Goal: Task Accomplishment & Management: Complete application form

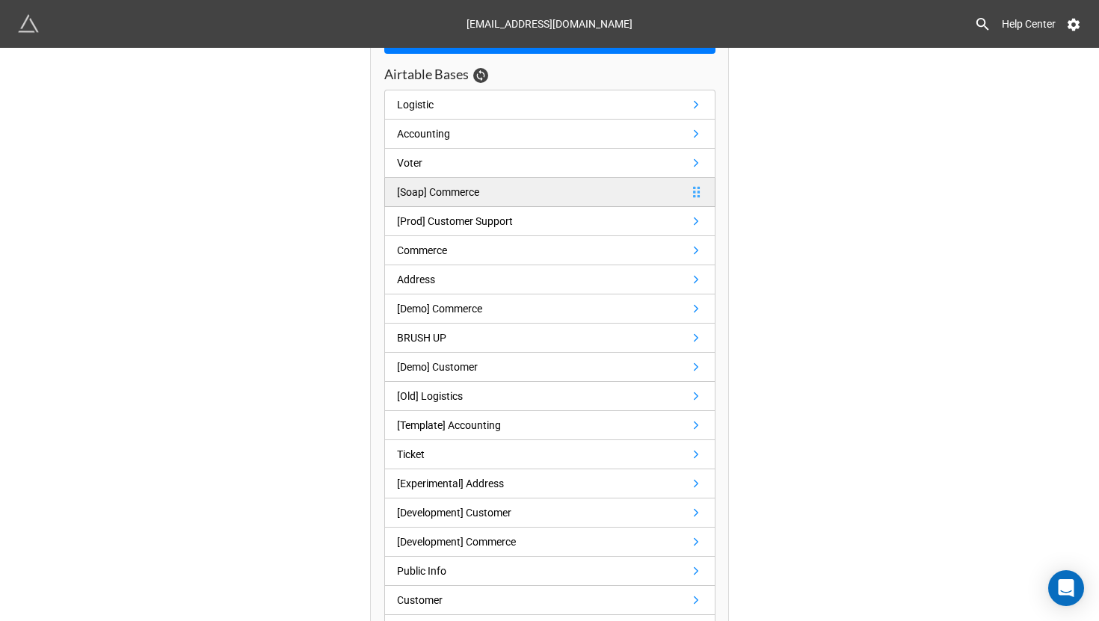
scroll to position [117, 0]
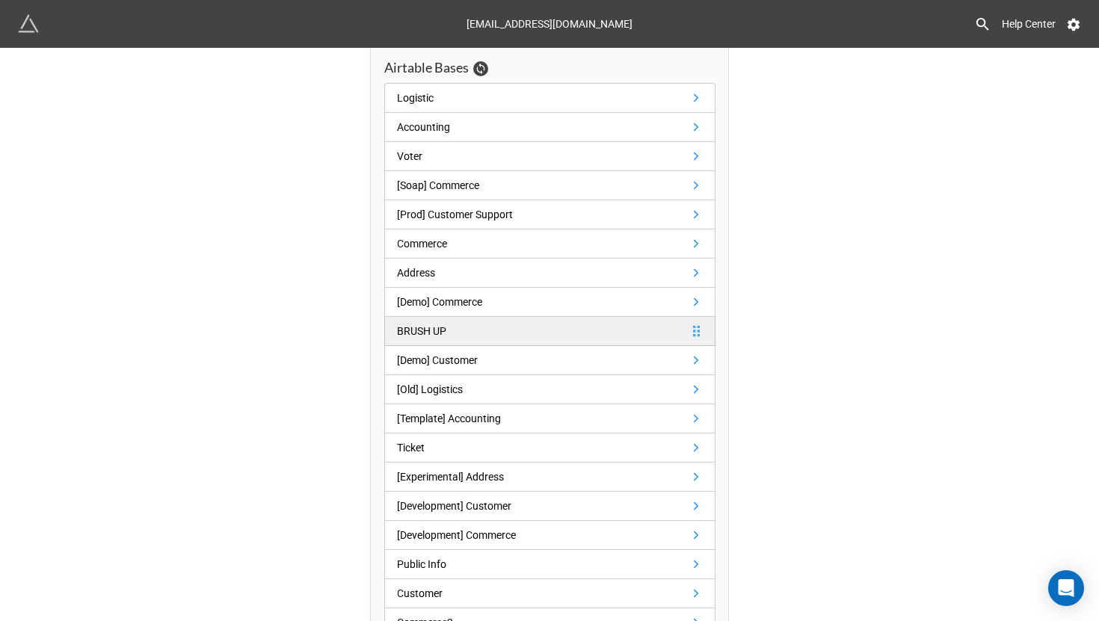
click at [427, 331] on div "BRUSH UP" at bounding box center [421, 331] width 49 height 16
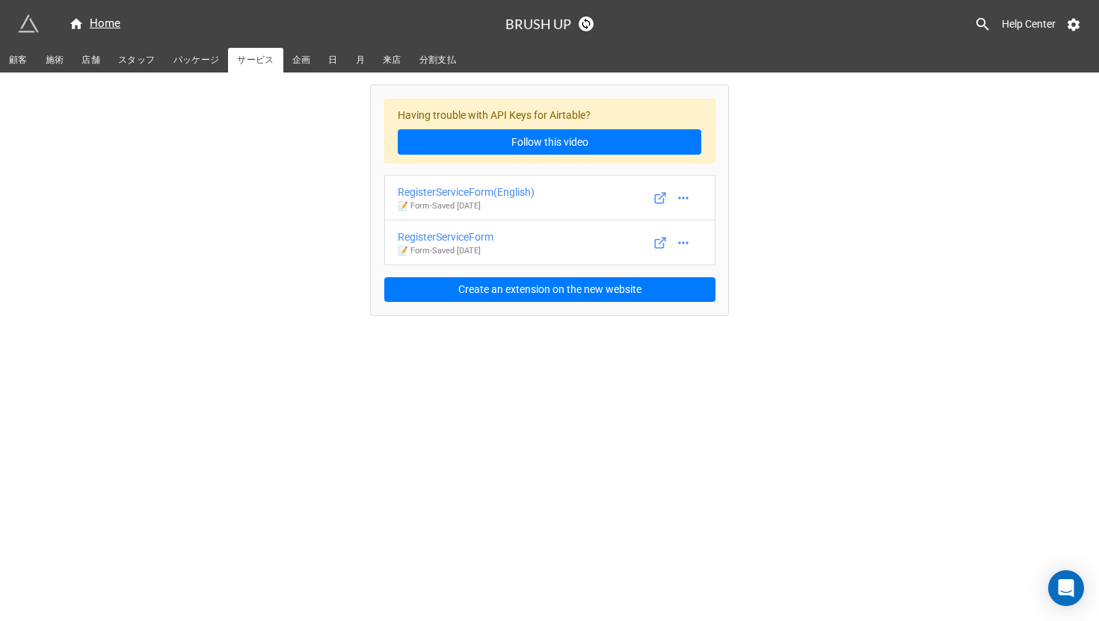
click at [18, 61] on span "顧客" at bounding box center [18, 60] width 19 height 16
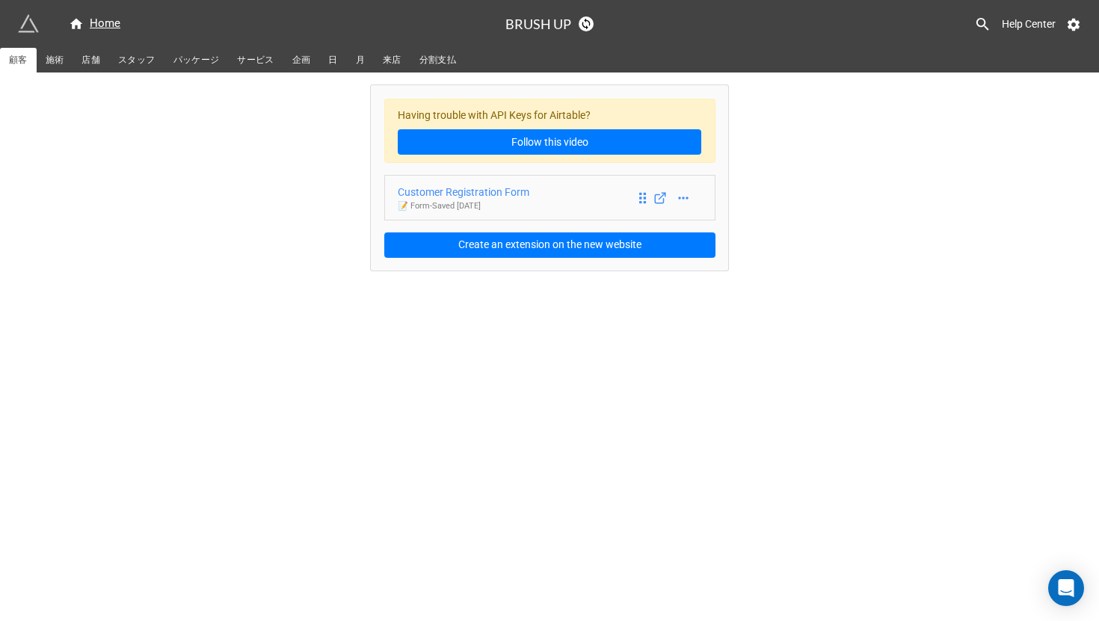
click at [471, 192] on div "Customer Registration Form" at bounding box center [464, 192] width 132 height 16
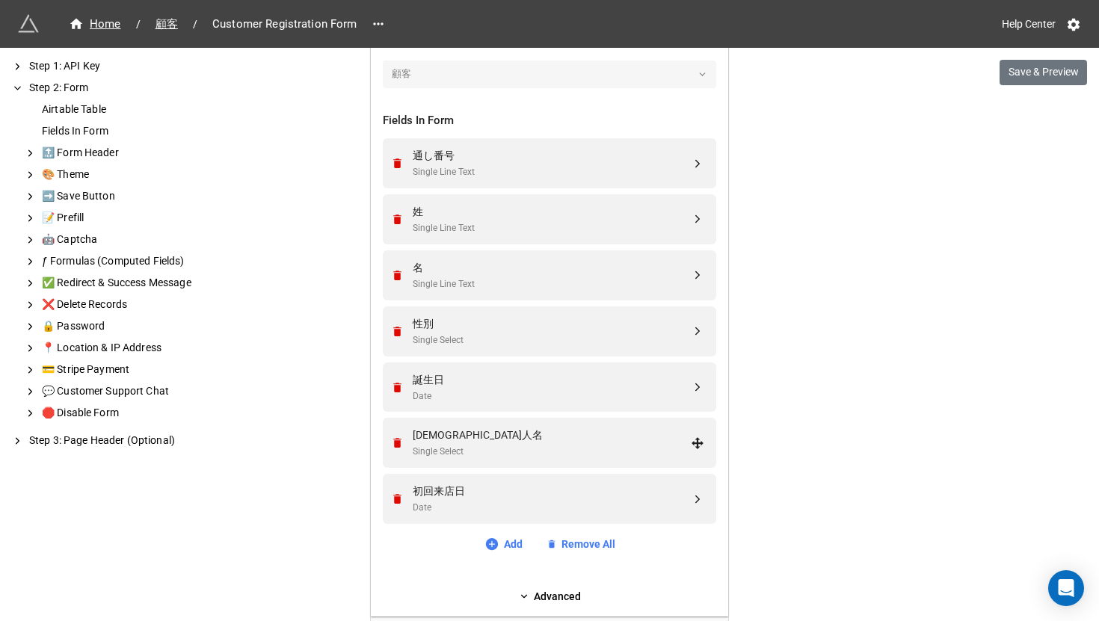
scroll to position [529, 0]
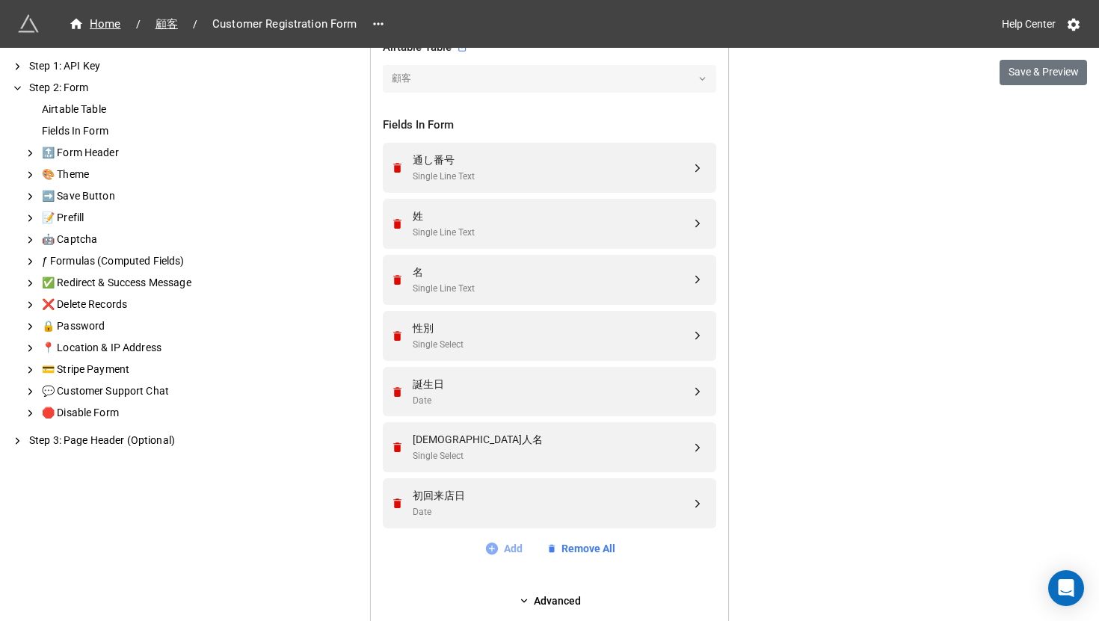
click at [502, 553] on link "Add" at bounding box center [504, 549] width 38 height 16
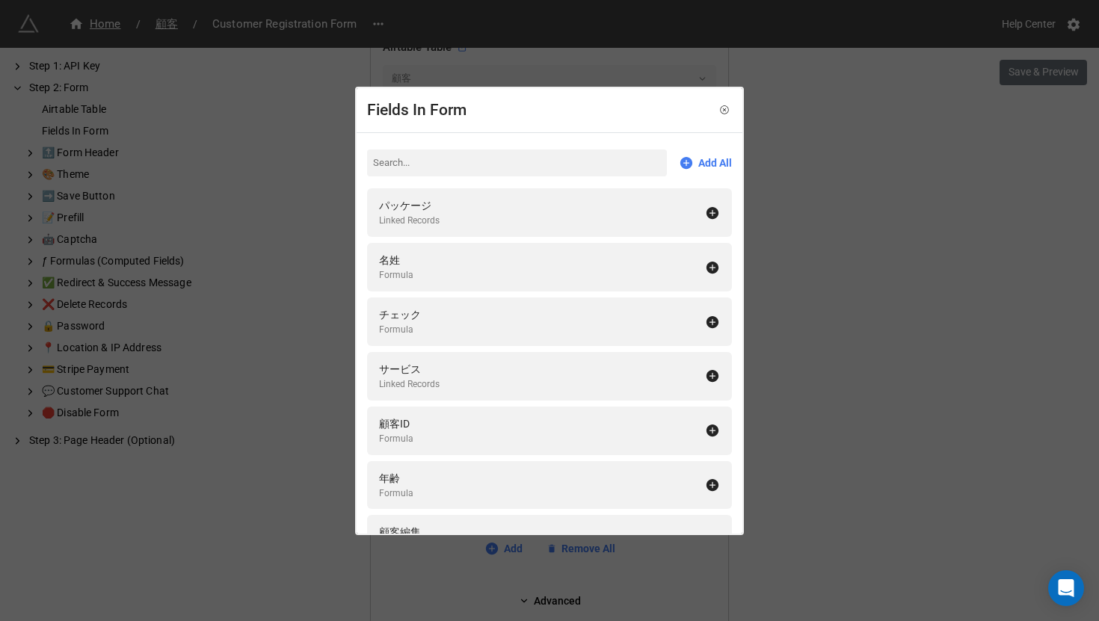
click at [825, 239] on div "Fields In Form Add All パッケージ Linked Records 名姓 Formula チェック Formula サービス Linked…" at bounding box center [549, 310] width 1099 height 621
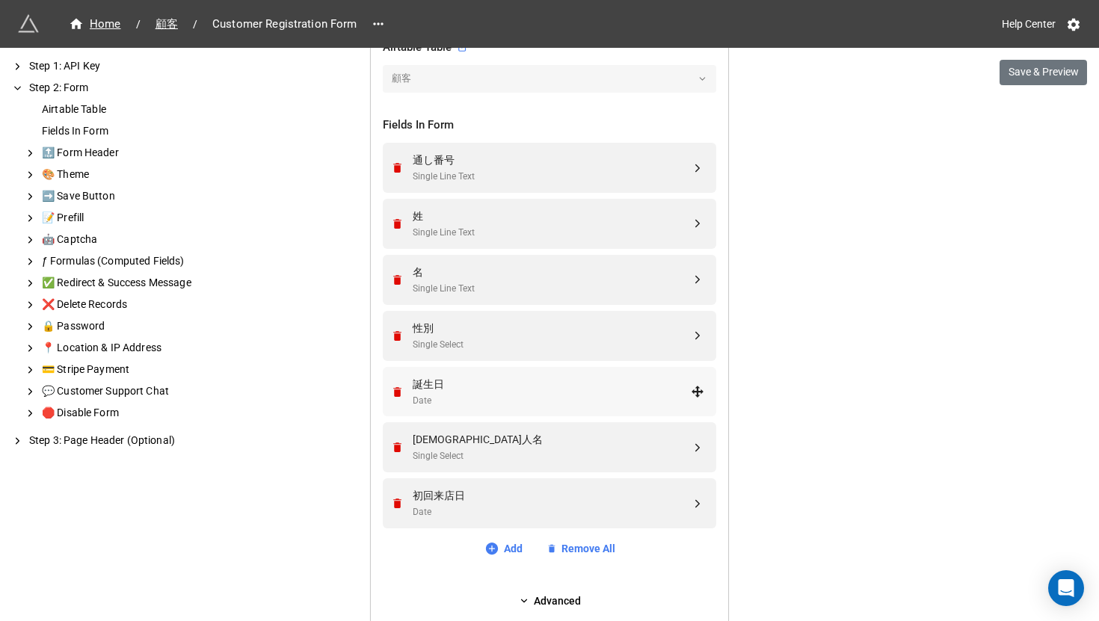
scroll to position [692, 0]
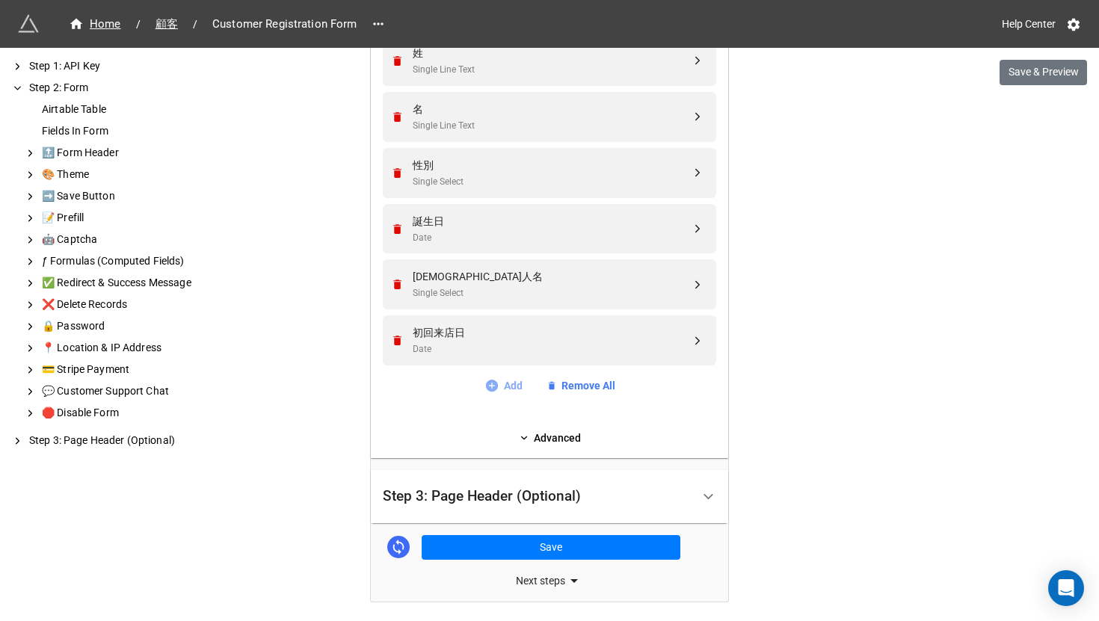
click at [498, 386] on link "Add" at bounding box center [504, 386] width 38 height 16
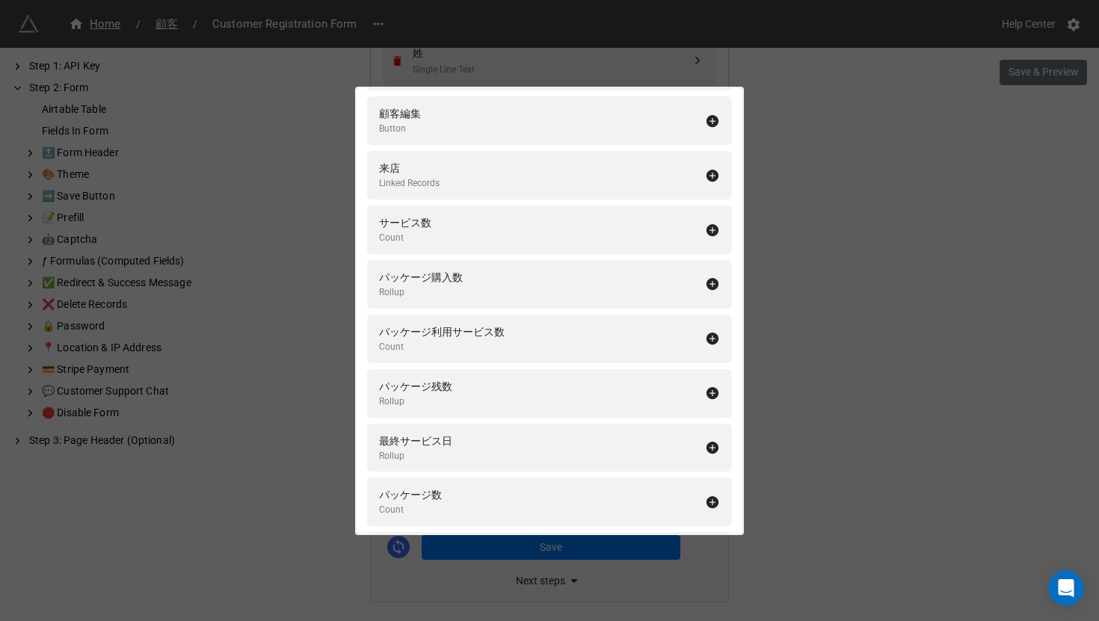
scroll to position [684, 0]
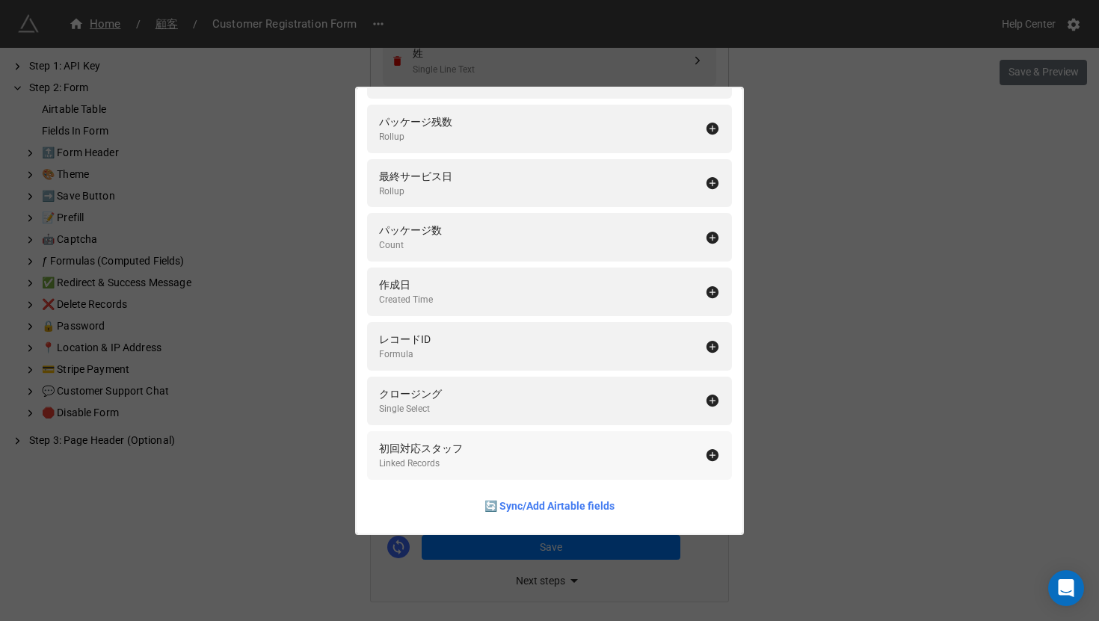
click at [476, 458] on div "初回対応スタッフ Linked Records" at bounding box center [542, 455] width 326 height 31
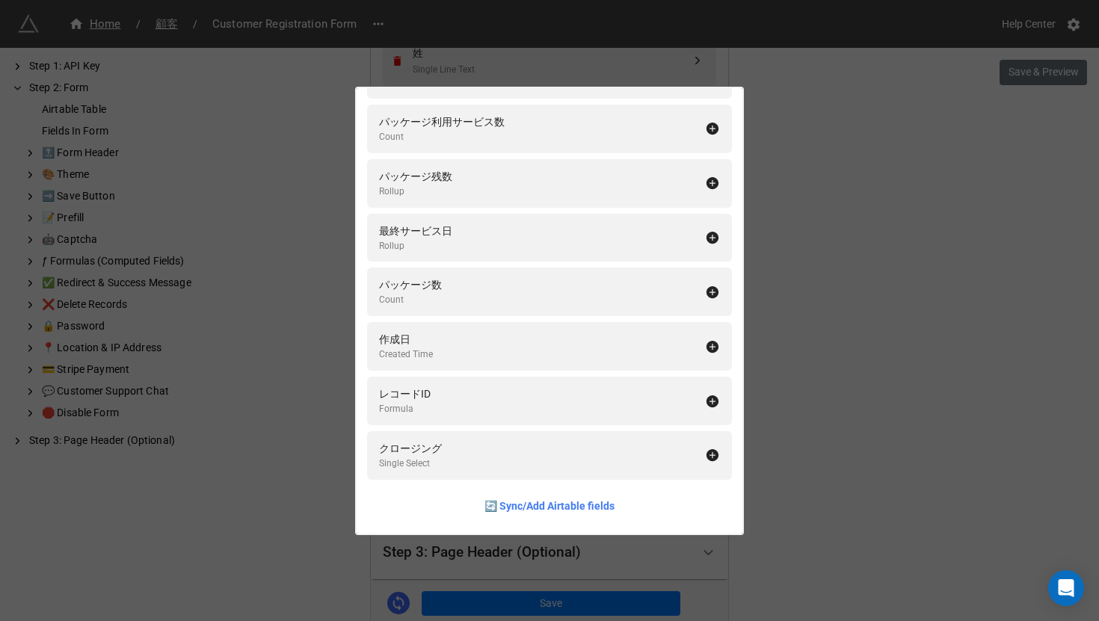
click at [812, 344] on div "Fields In Form Add All パッケージ Linked Records 名姓 Formula チェック Formula サービス Linked…" at bounding box center [549, 310] width 1099 height 621
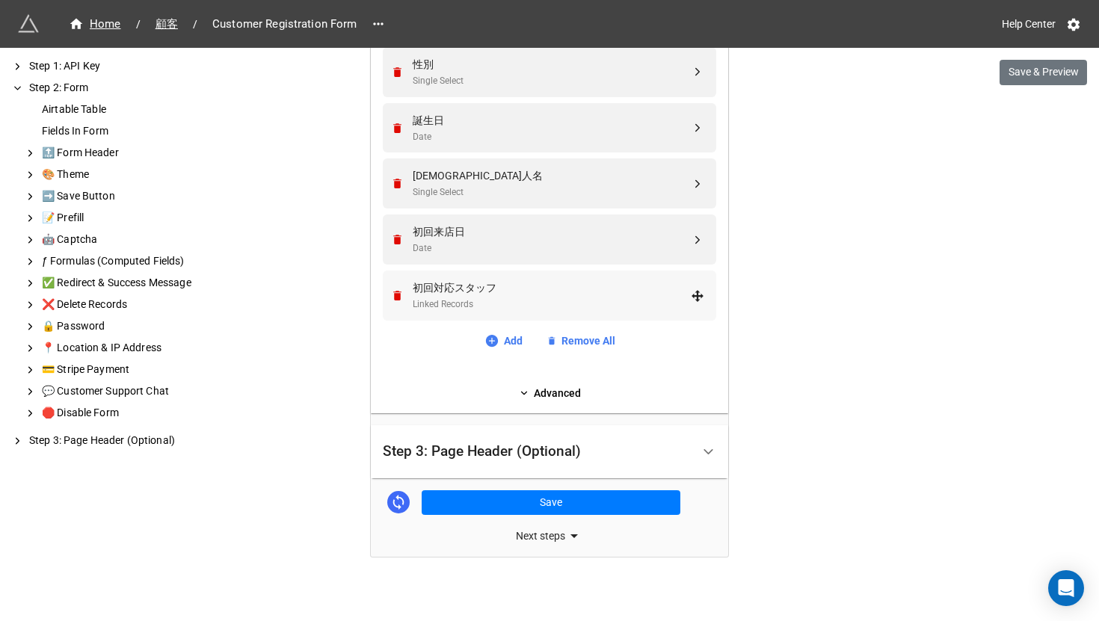
scroll to position [803, 0]
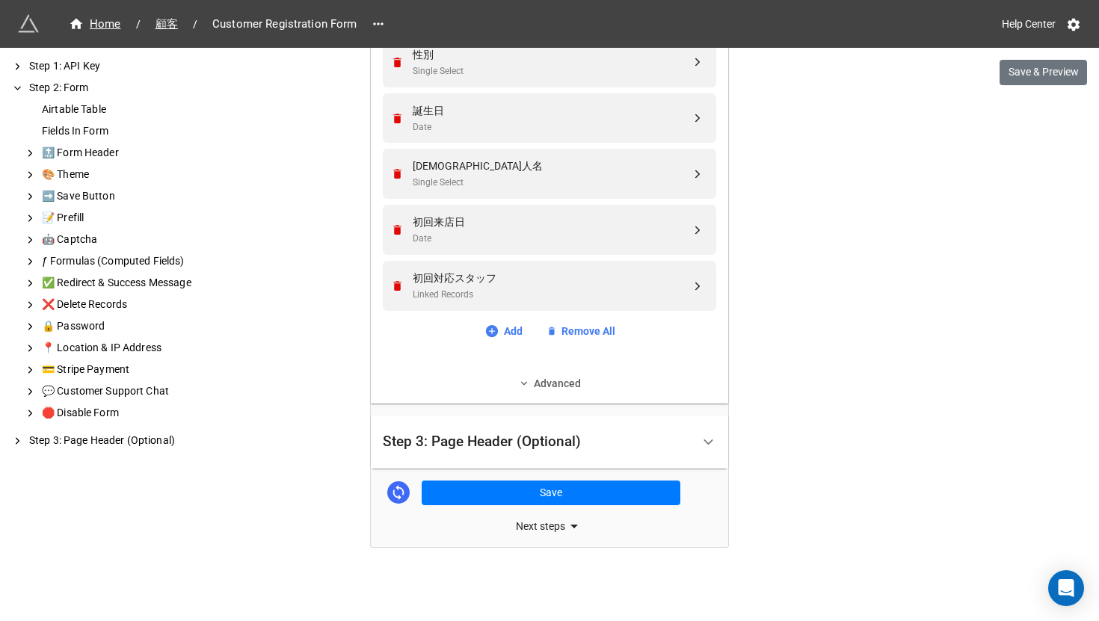
click at [509, 380] on link "Advanced" at bounding box center [550, 383] width 334 height 16
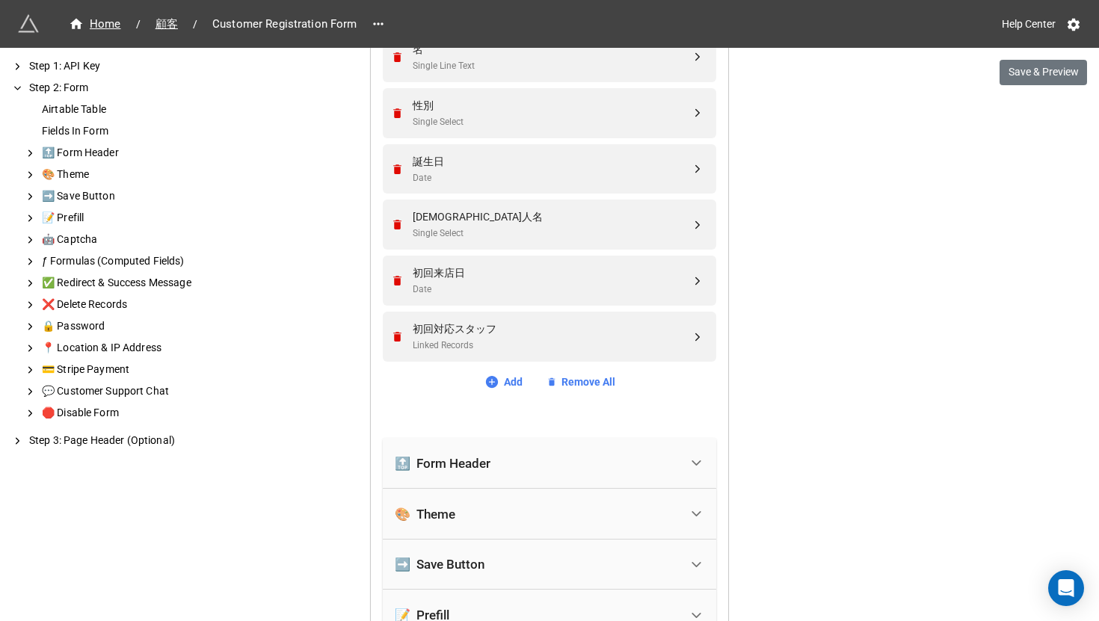
scroll to position [751, 0]
click at [494, 384] on link "Add" at bounding box center [504, 383] width 38 height 16
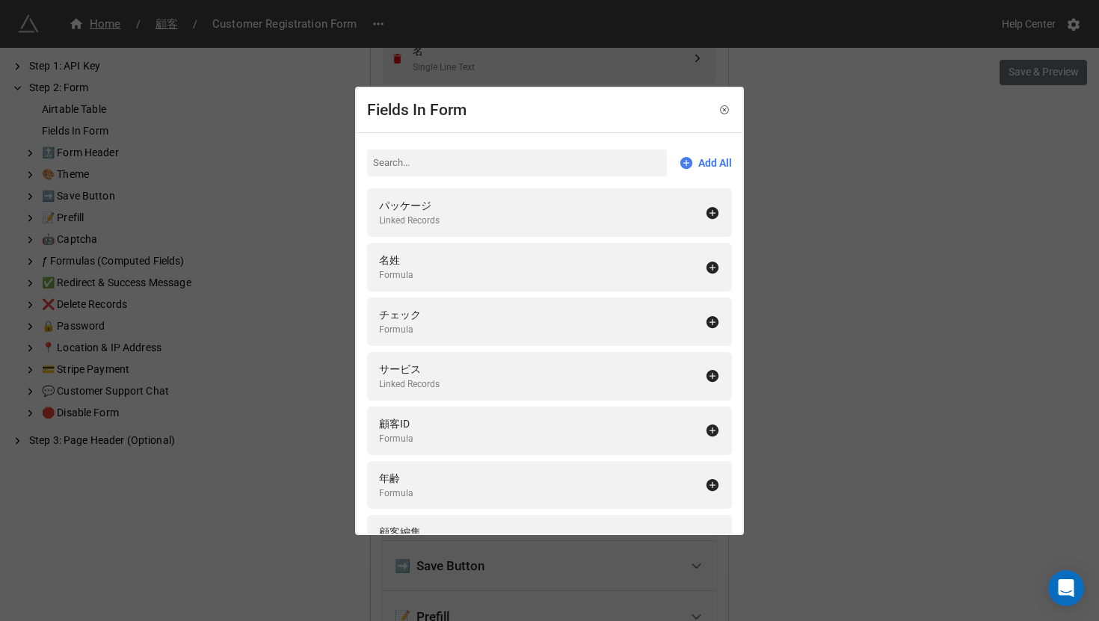
scroll to position [629, 0]
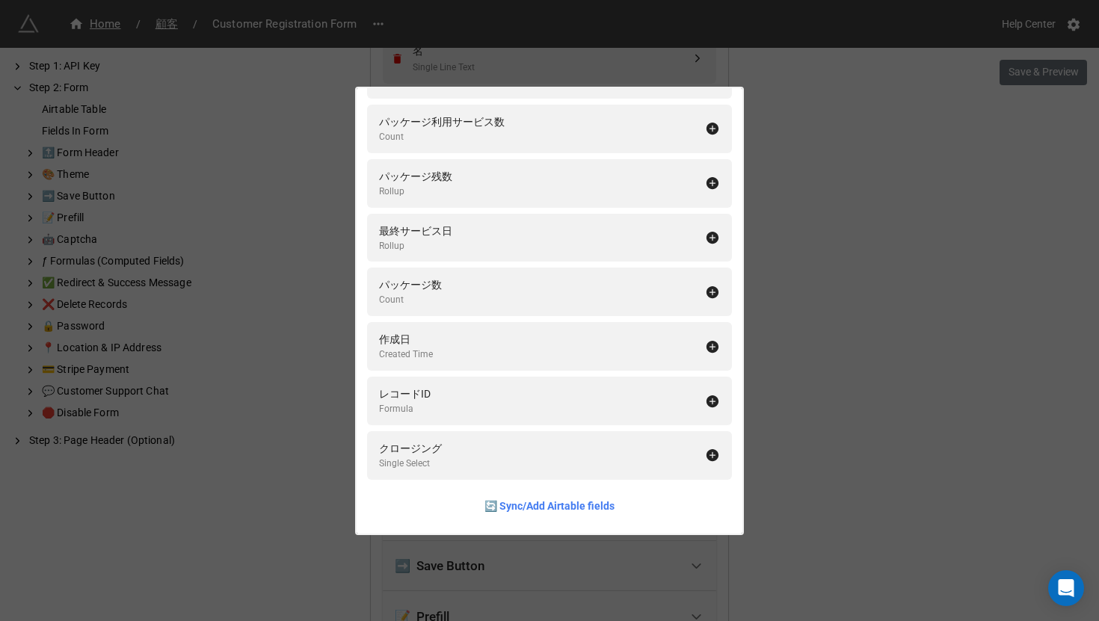
click at [859, 257] on div "Fields In Form Add All パッケージ Linked Records 名姓 Formula チェック Formula サービス Linked…" at bounding box center [549, 310] width 1099 height 621
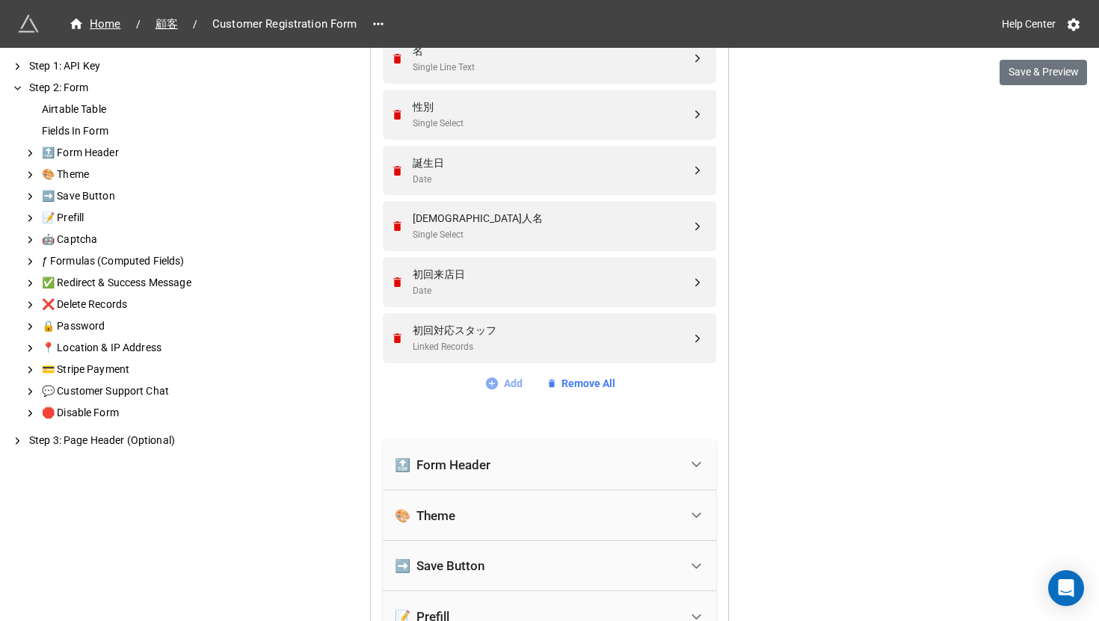
click at [517, 386] on link "Add" at bounding box center [504, 383] width 38 height 16
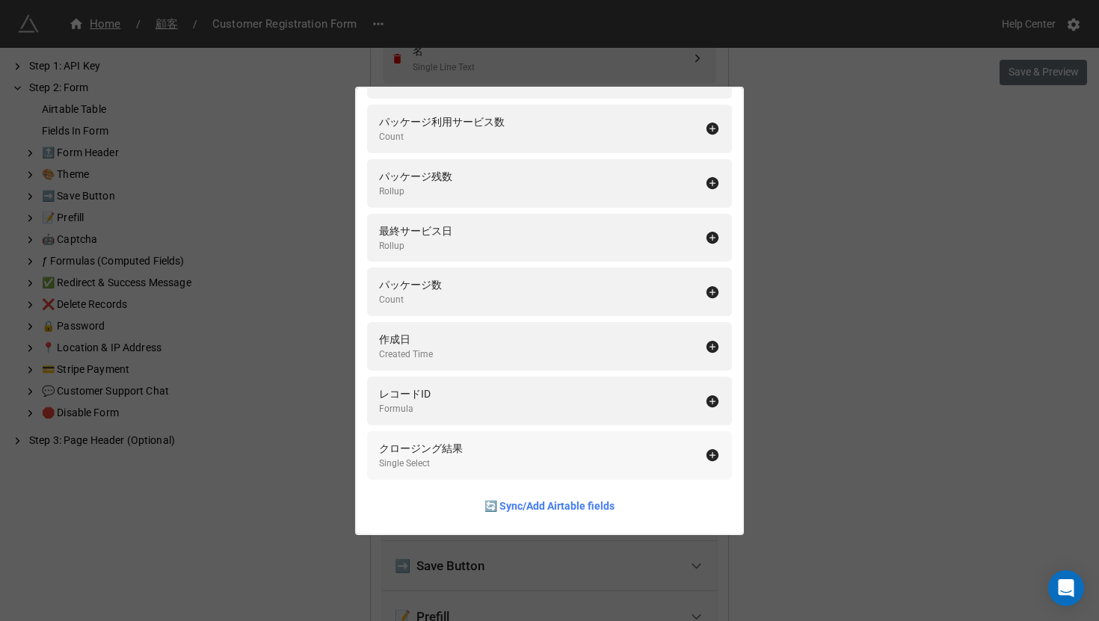
click at [458, 465] on div "クロージング結果 Single Select" at bounding box center [542, 455] width 326 height 31
click at [870, 379] on div "Fields In Form Add All パッケージ Linked Records 名姓 Formula チェック Formula サービス Linked…" at bounding box center [549, 310] width 1099 height 621
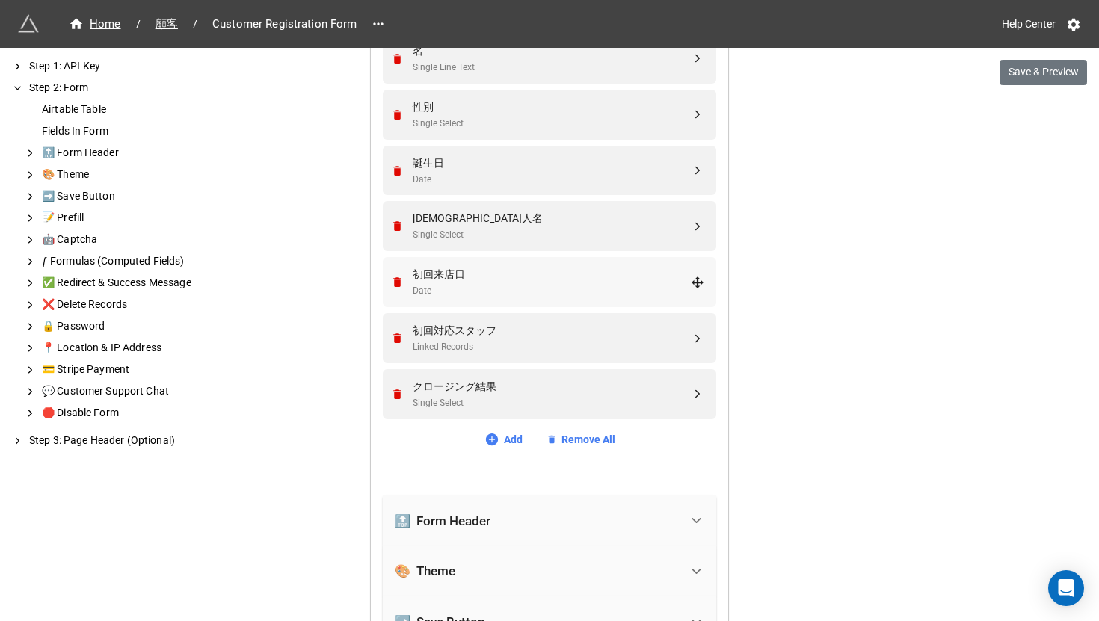
click at [606, 285] on div "Date" at bounding box center [552, 291] width 278 height 14
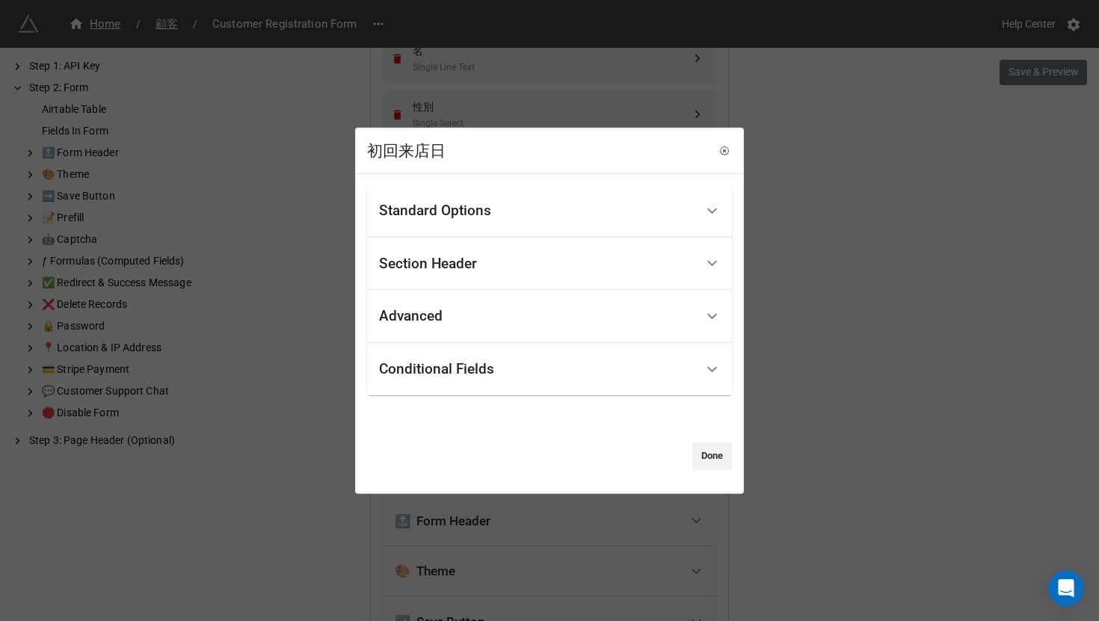
click at [586, 215] on div "Standard Options" at bounding box center [537, 211] width 316 height 35
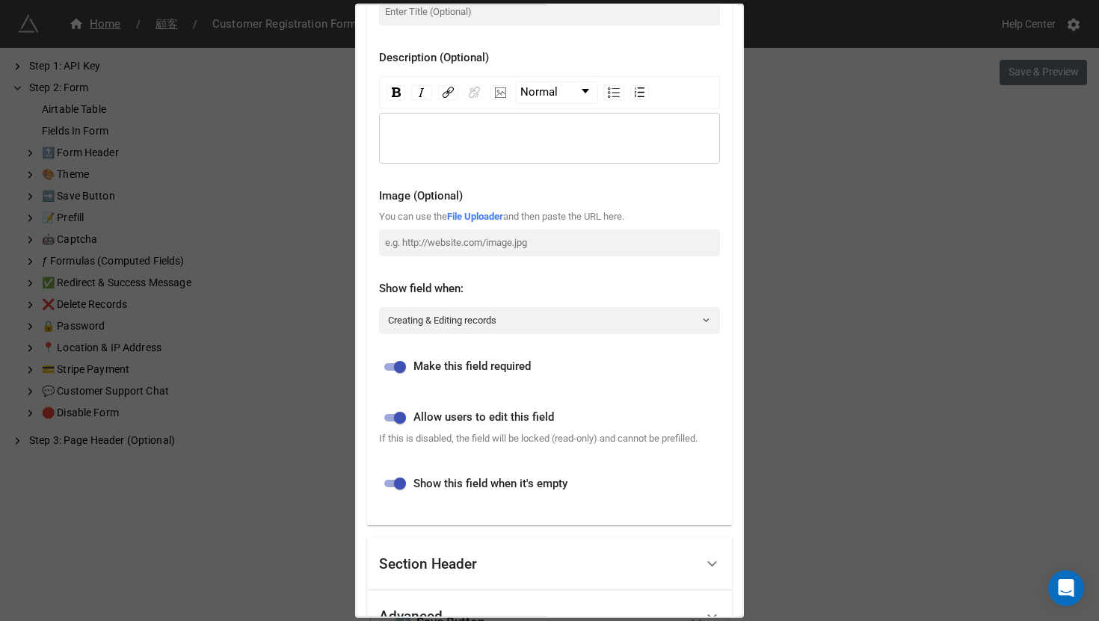
scroll to position [165, 0]
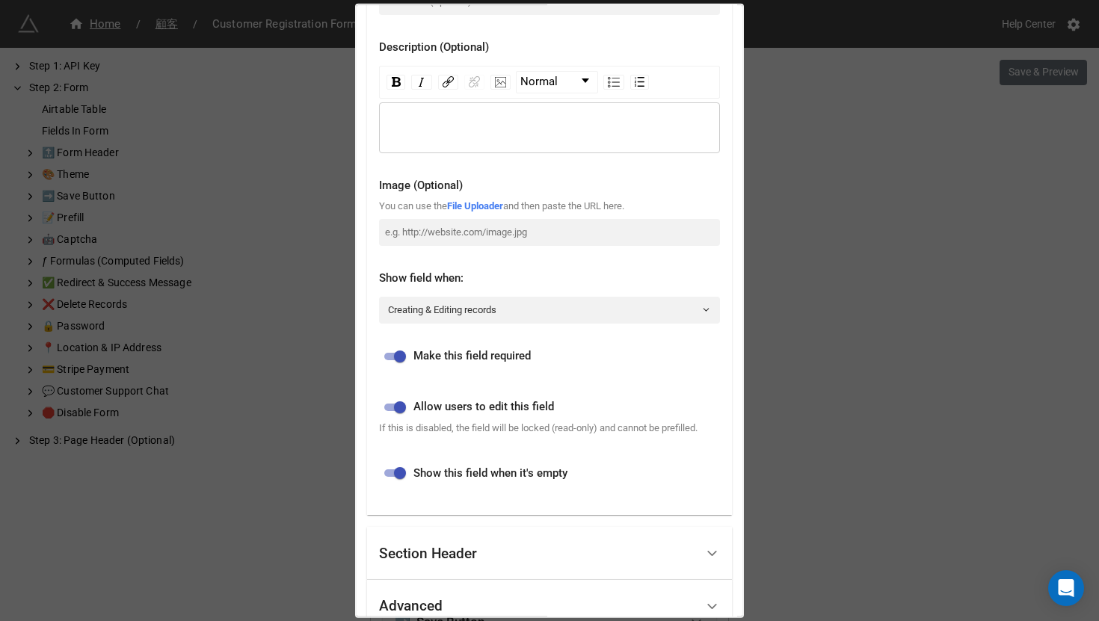
click at [927, 350] on div "初回来店日 Standard Options Title (Optional) Description (Optional) Normal Image (Op…" at bounding box center [549, 310] width 1099 height 621
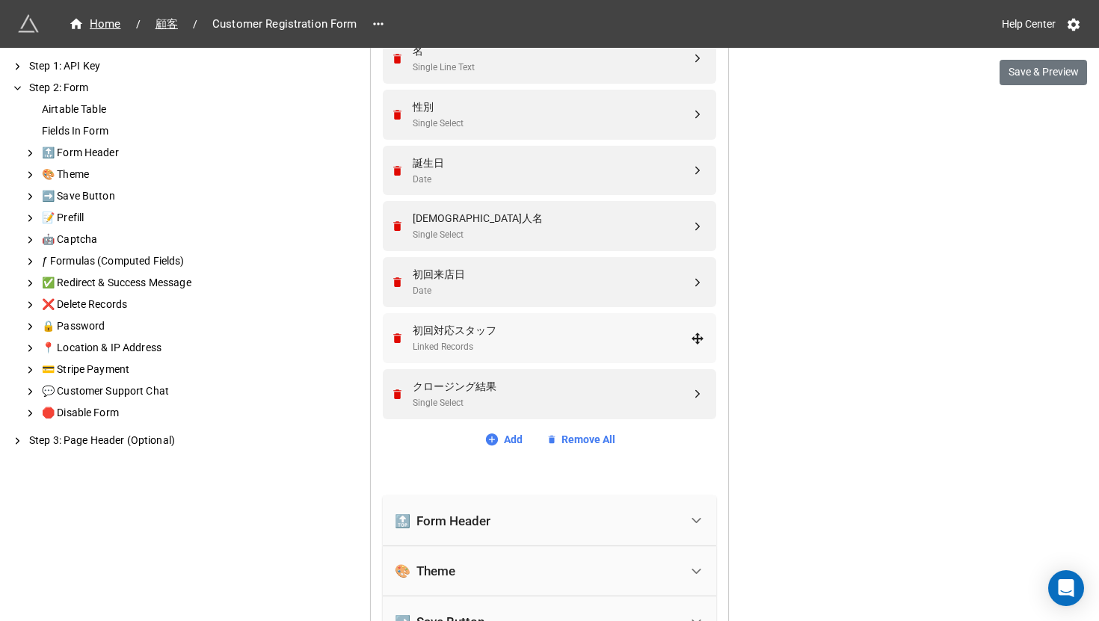
click at [527, 343] on div "Linked Records" at bounding box center [552, 347] width 278 height 14
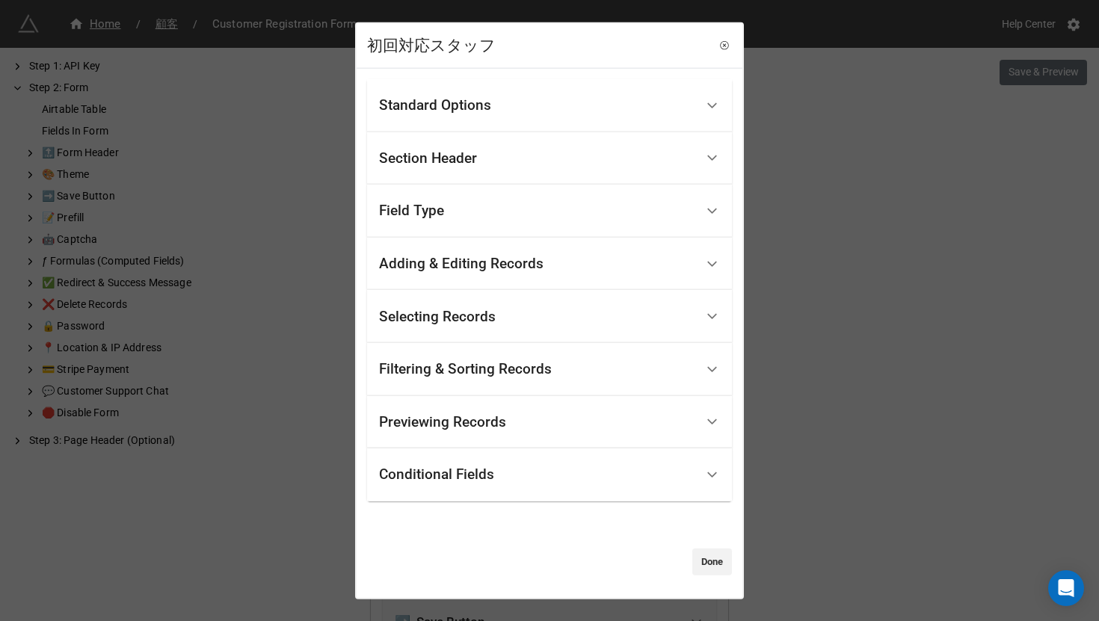
click at [496, 100] on div "Standard Options" at bounding box center [537, 105] width 316 height 35
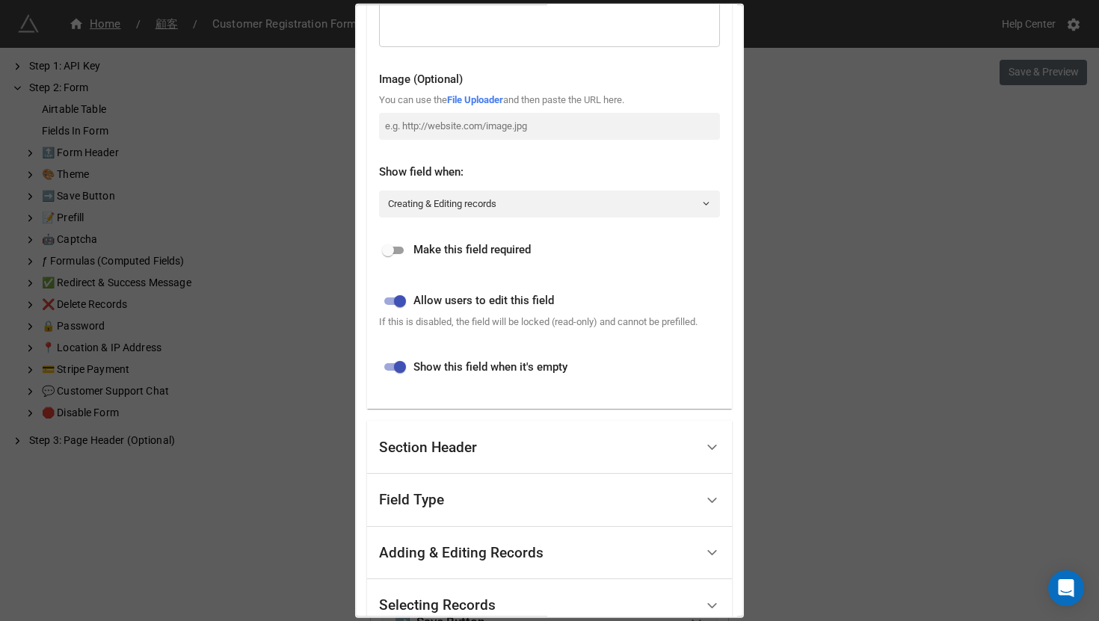
scroll to position [272, 0]
click at [398, 247] on input "checkbox" at bounding box center [388, 250] width 54 height 18
checkbox input "true"
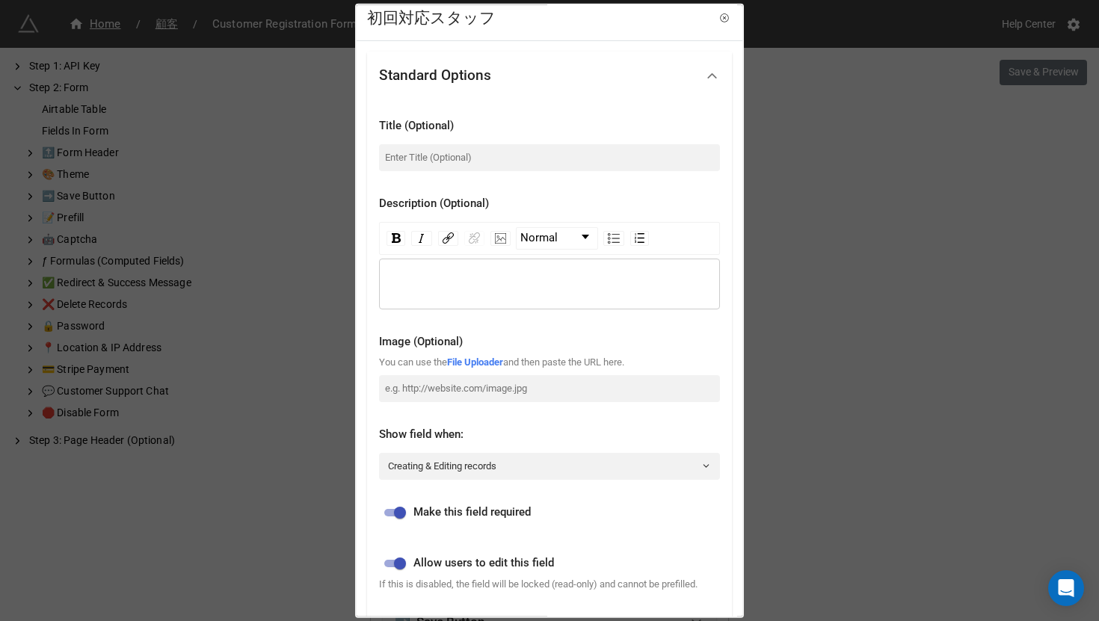
scroll to position [0, 0]
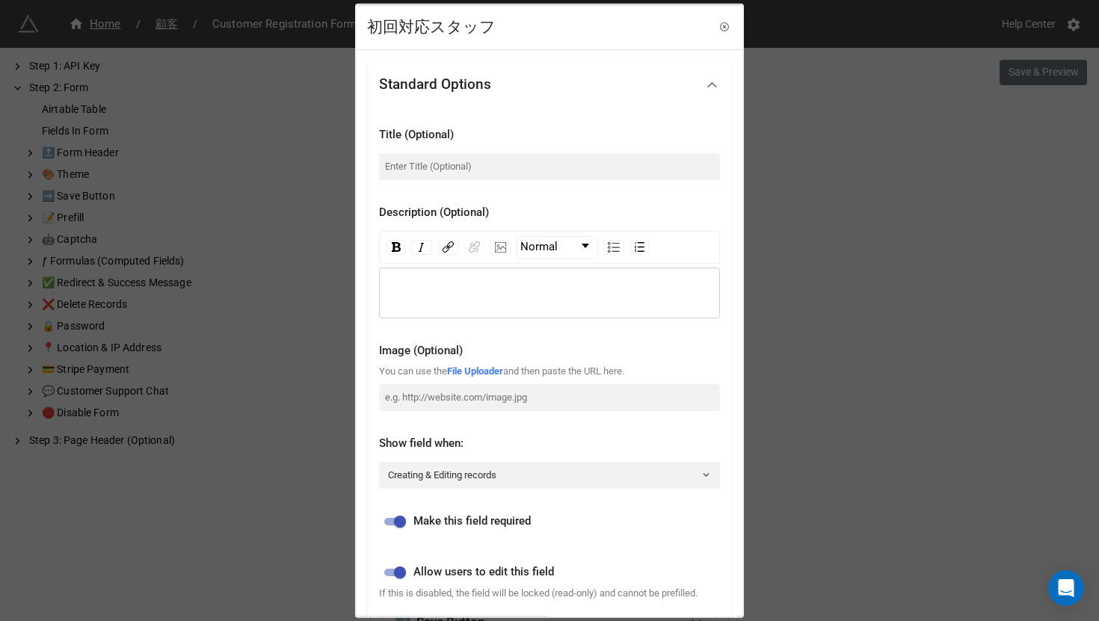
click at [831, 282] on div "初回対応スタッフ Standard Options Title (Optional) Description (Optional) Normal Image …" at bounding box center [549, 310] width 1099 height 621
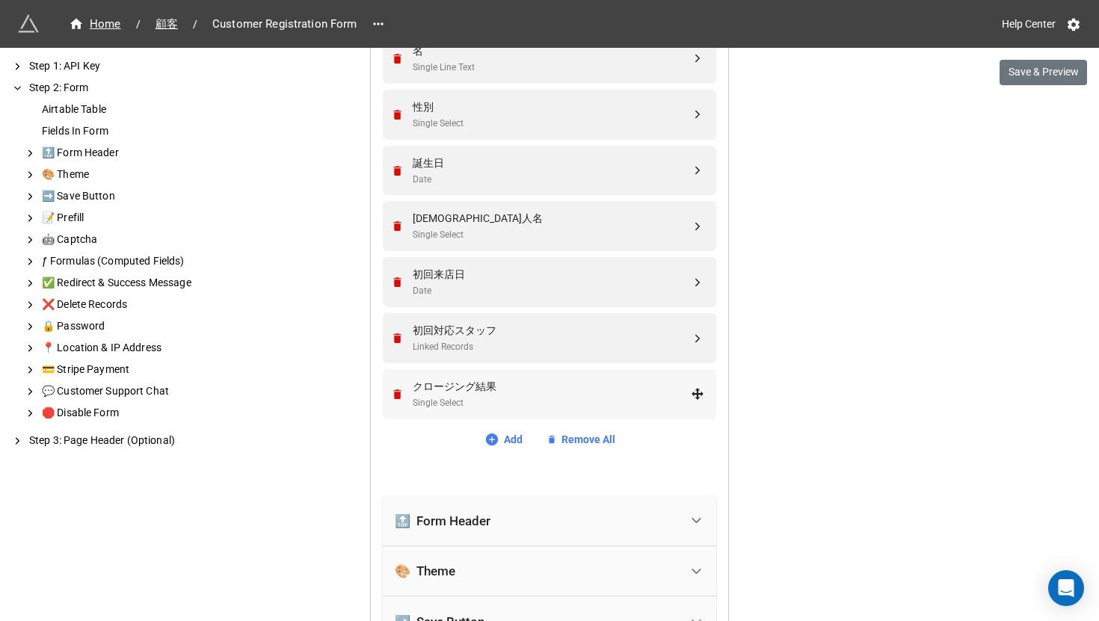
click at [429, 389] on div "クロージング結果" at bounding box center [552, 386] width 278 height 16
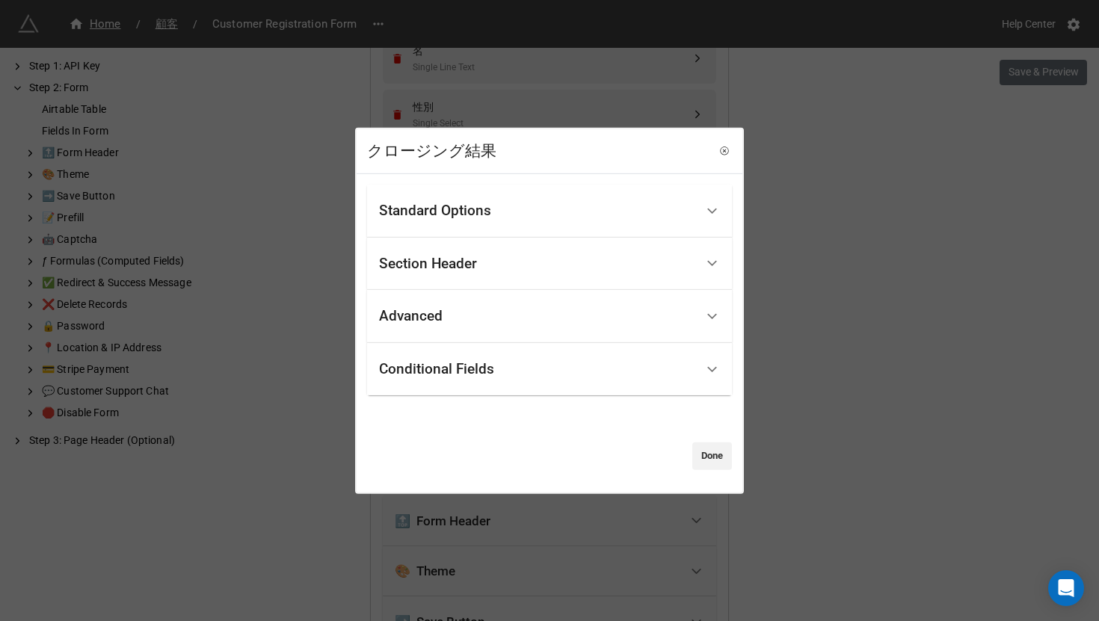
click at [439, 195] on div "Standard Options" at bounding box center [537, 211] width 316 height 35
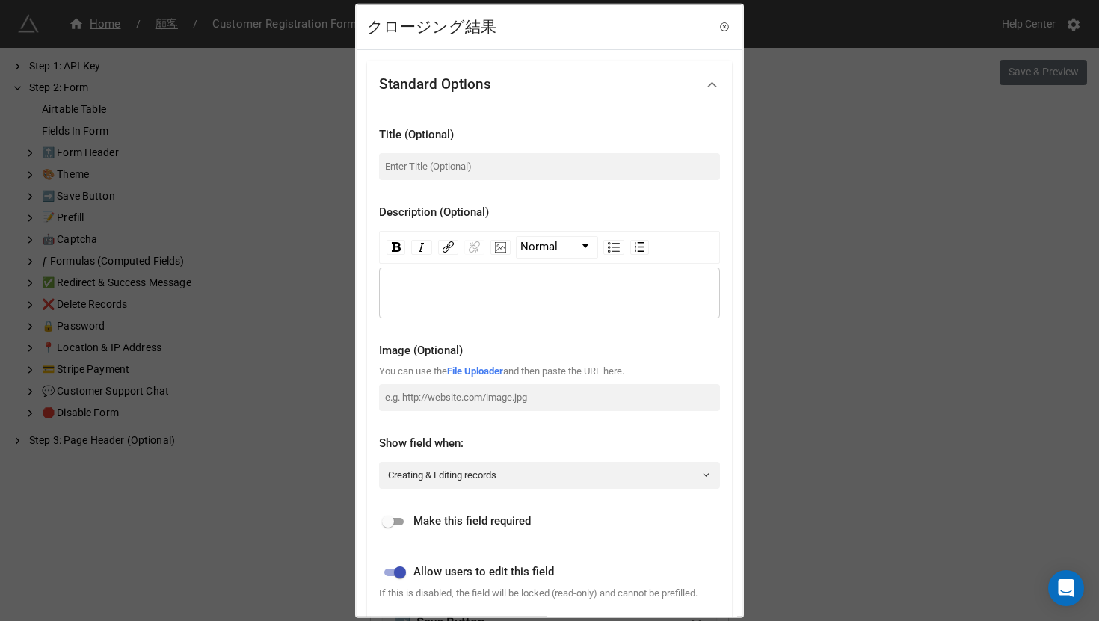
click at [399, 511] on div "Make this field required" at bounding box center [549, 517] width 341 height 33
click at [399, 528] on input "checkbox" at bounding box center [388, 522] width 54 height 18
checkbox input "true"
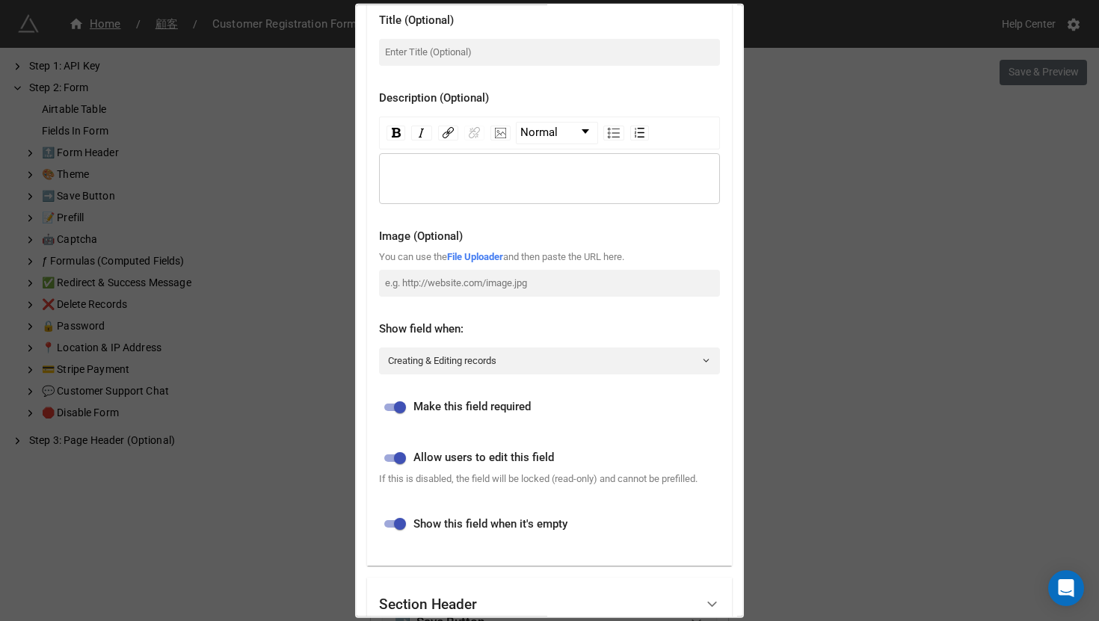
click at [882, 343] on div "クロージング結果 Standard Options Title (Optional) Description (Optional) Normal Image …" at bounding box center [549, 310] width 1099 height 621
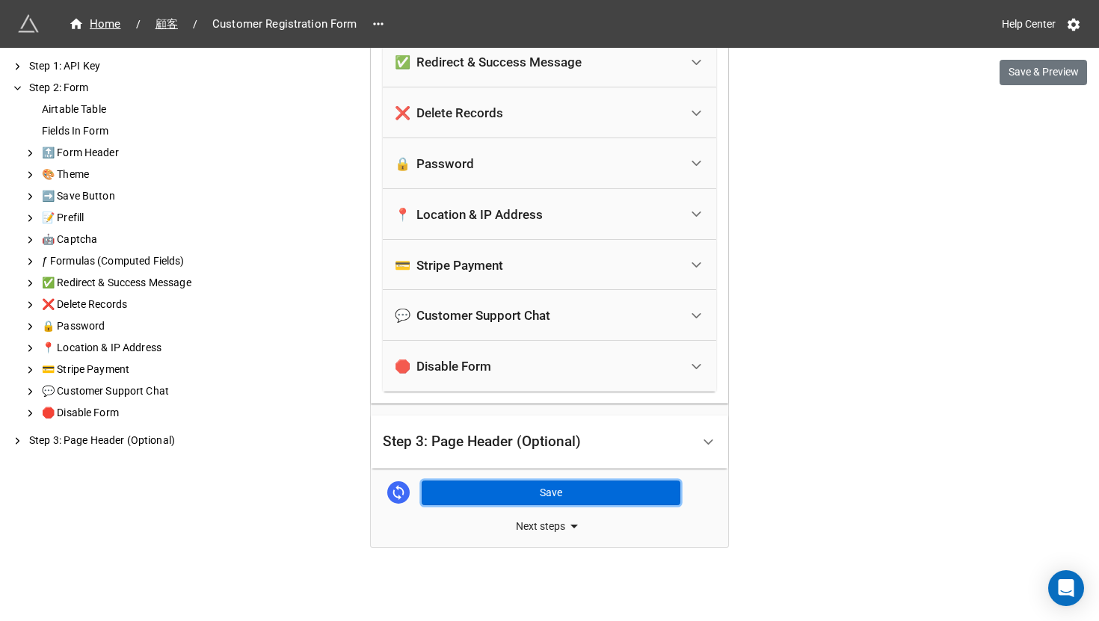
click at [532, 491] on button "Save" at bounding box center [551, 493] width 259 height 25
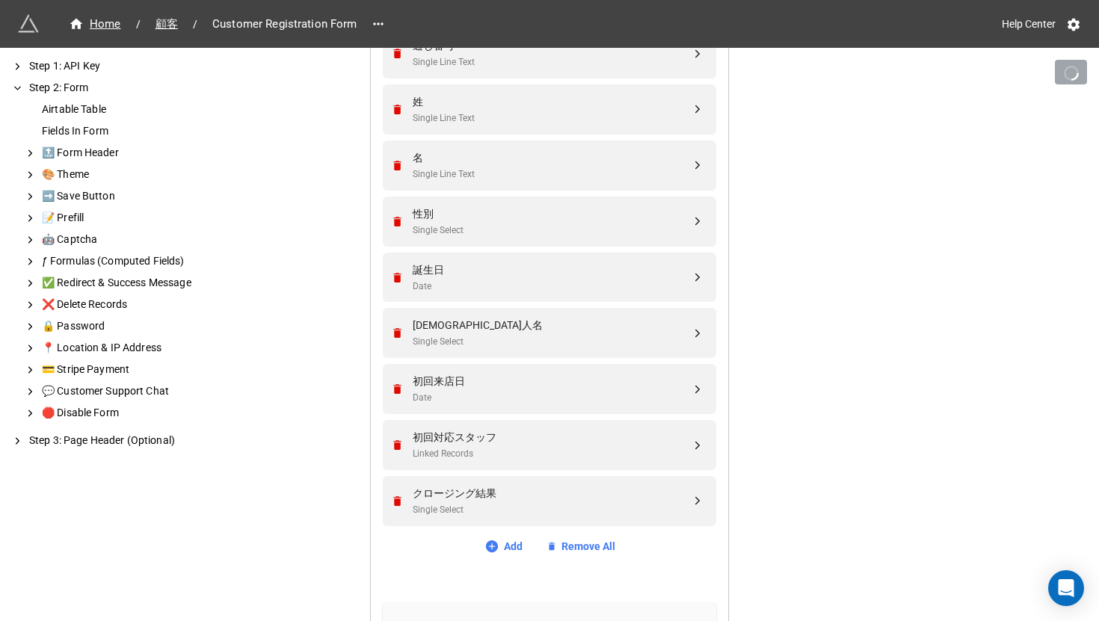
scroll to position [1513, 0]
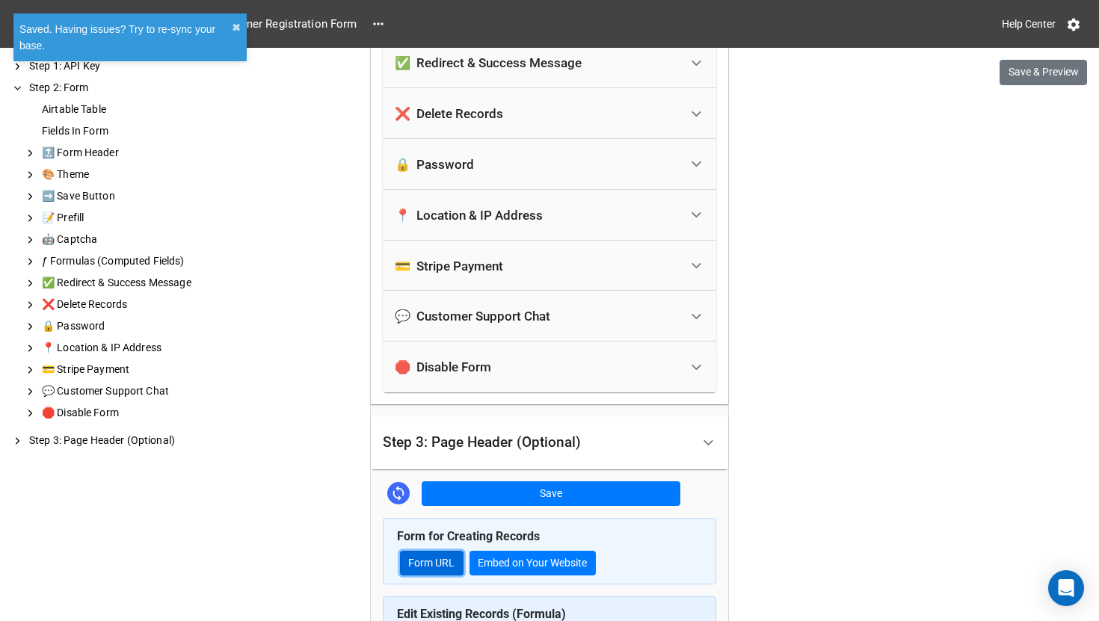
click at [445, 557] on link "Form URL" at bounding box center [432, 563] width 64 height 25
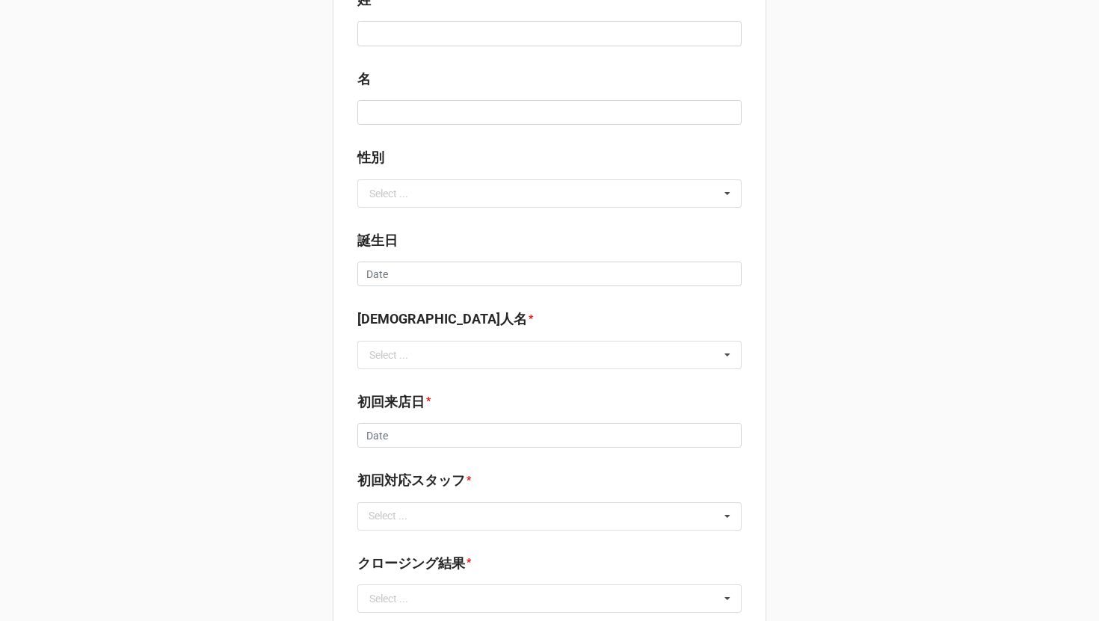
scroll to position [307, 0]
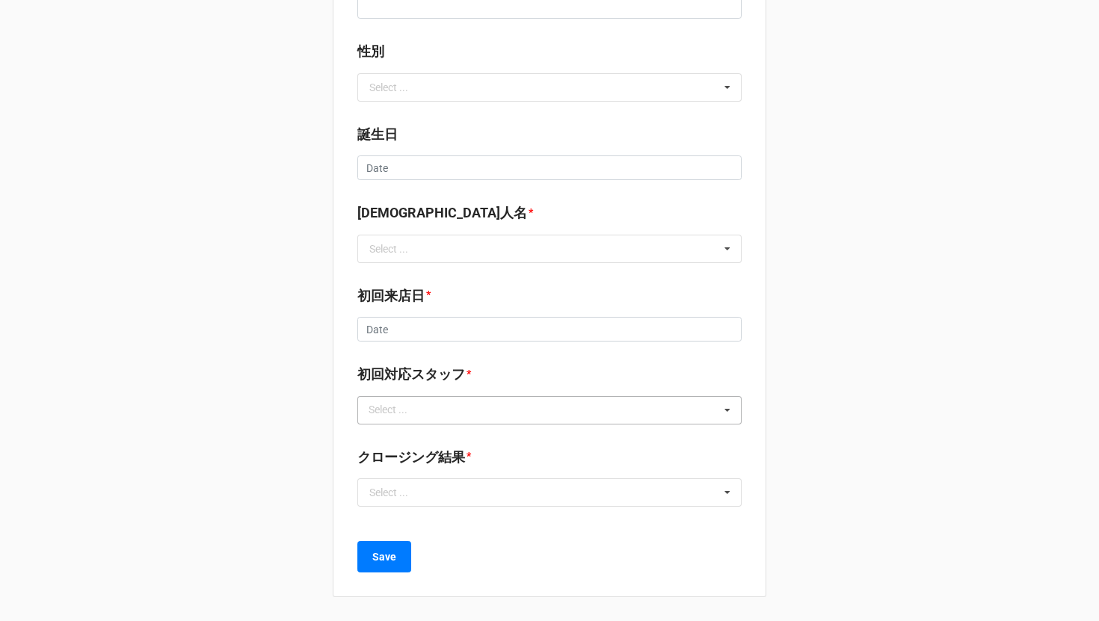
click at [644, 413] on div "Select ... No results found." at bounding box center [549, 410] width 384 height 28
click at [783, 411] on div "顧客登録フォーム 通し番号 * 姓 * 名 性別 Select ... M F 誕生日 ‹ [DEMOGRAPHIC_DATA] › Su Mo Tu We …" at bounding box center [549, 157] width 1099 height 928
click at [687, 485] on input "text" at bounding box center [550, 492] width 383 height 27
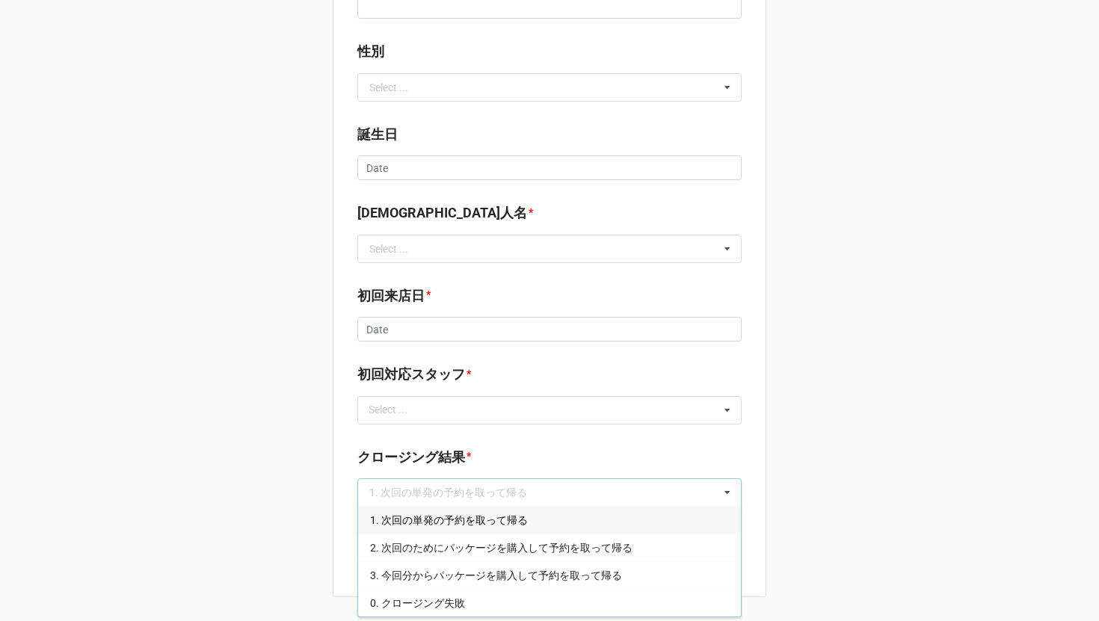
scroll to position [0, 0]
